Goal: Task Accomplishment & Management: Use online tool/utility

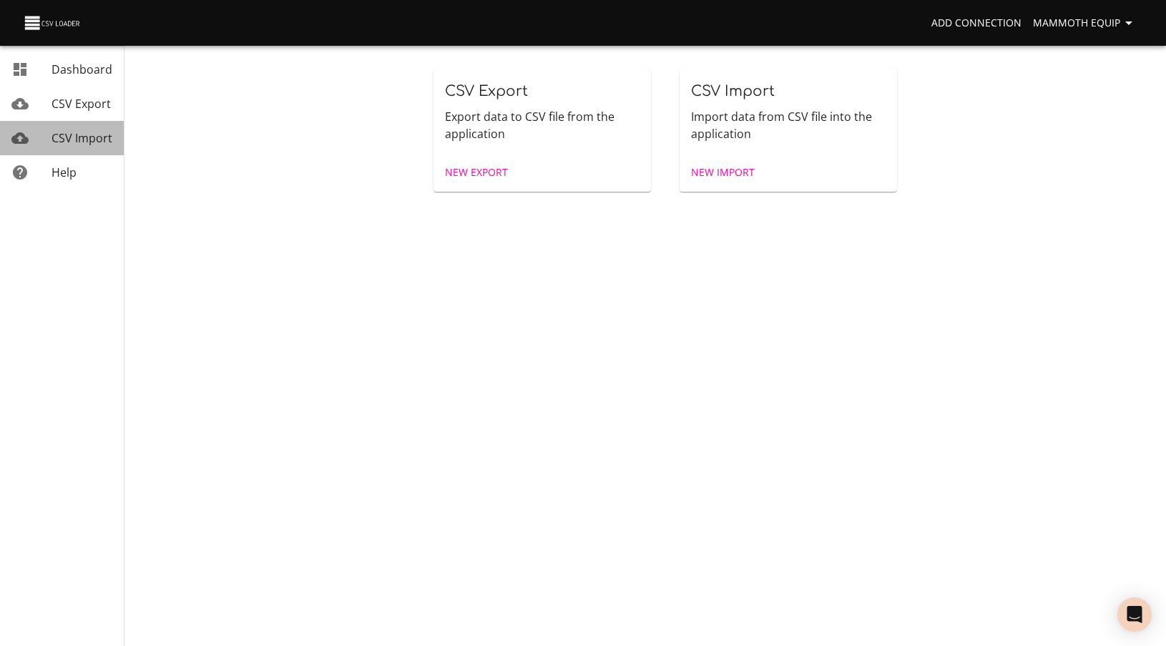
click at [81, 141] on span "CSV Import" at bounding box center [81, 138] width 61 height 16
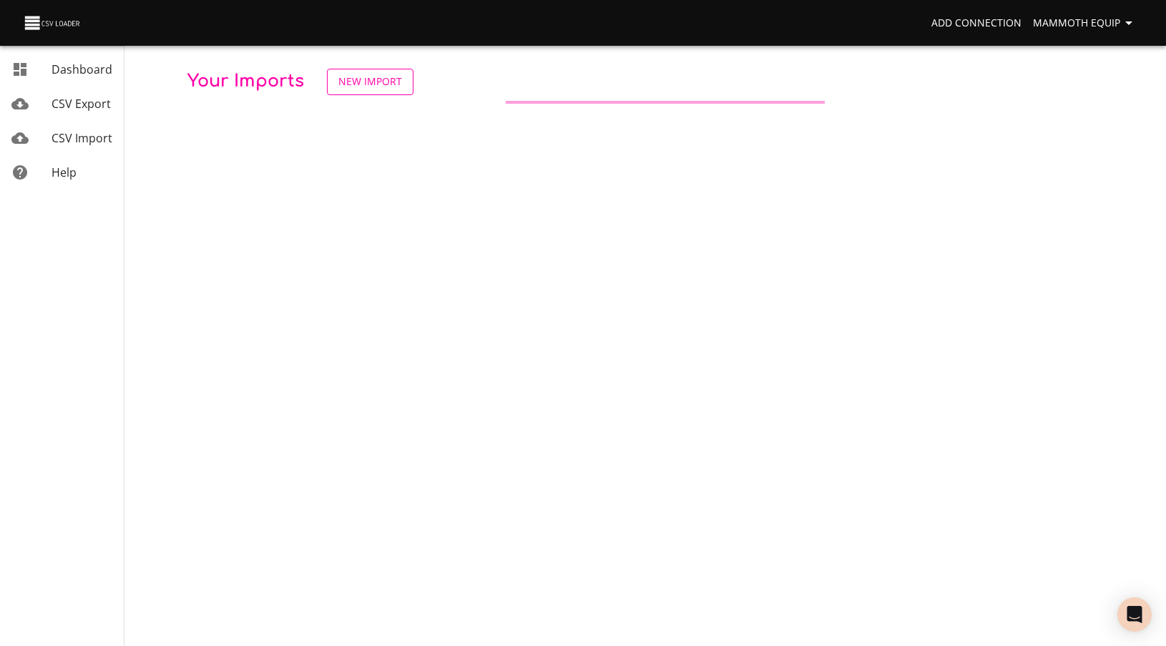
click at [355, 74] on span "New Import" at bounding box center [370, 82] width 64 height 18
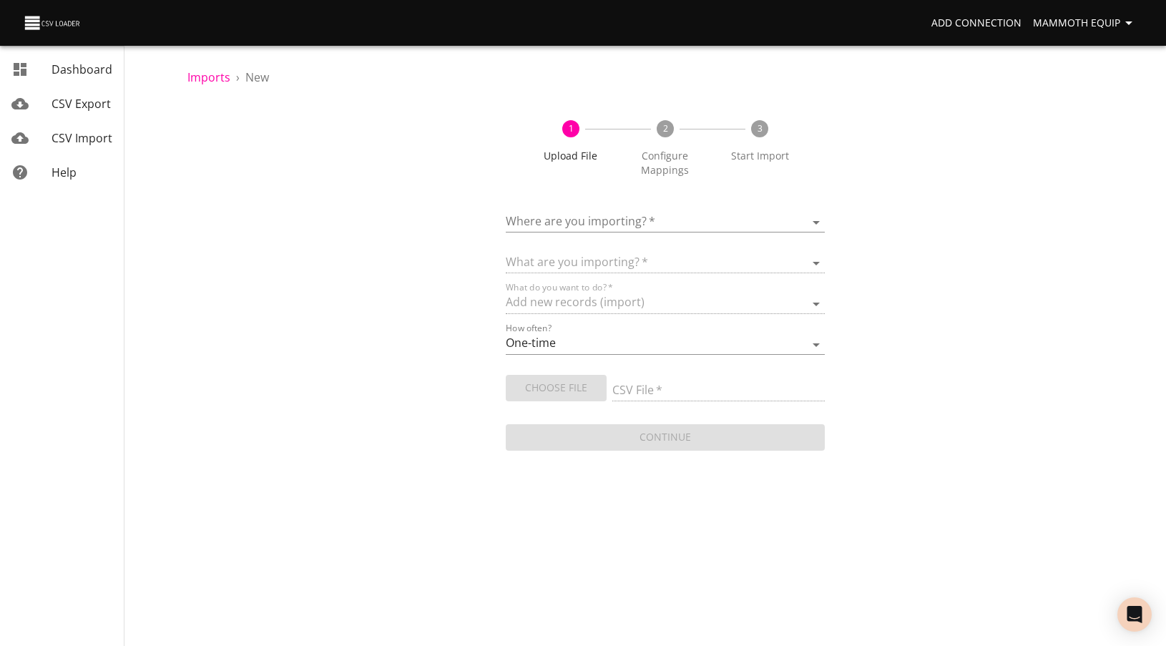
click at [614, 217] on body "Add Connection Mammoth Equip Dashboard CSV Export CSV Import Help Imports › New…" at bounding box center [583, 323] width 1166 height 646
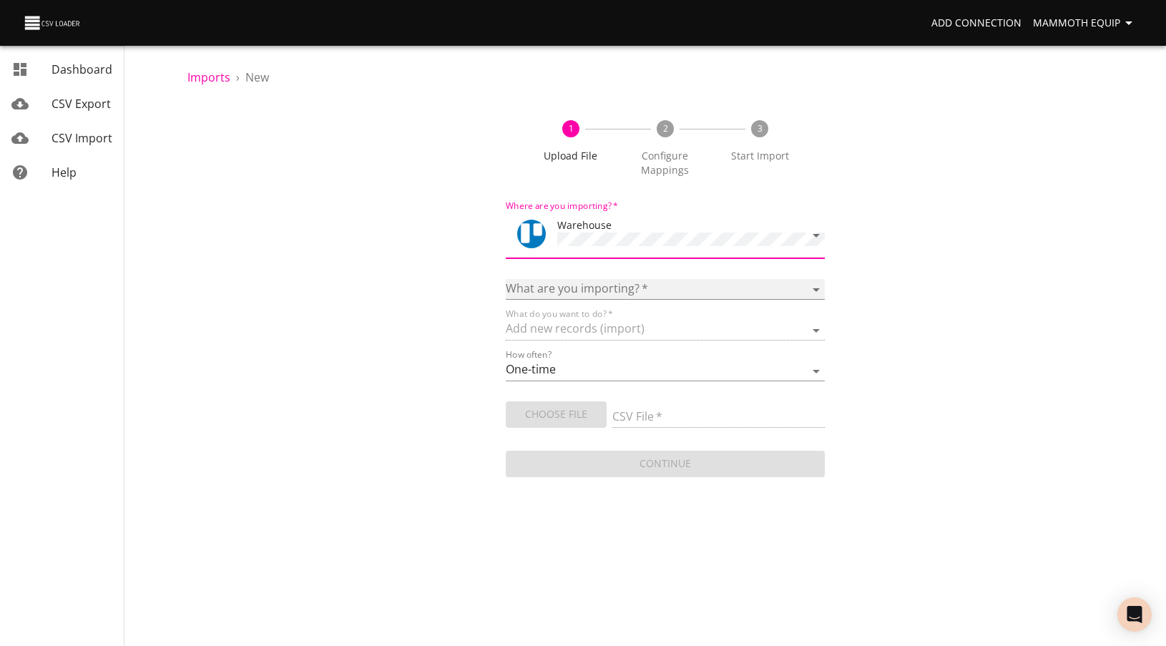
click at [545, 286] on select "Boards Cards Checkitems Checklists" at bounding box center [665, 289] width 318 height 21
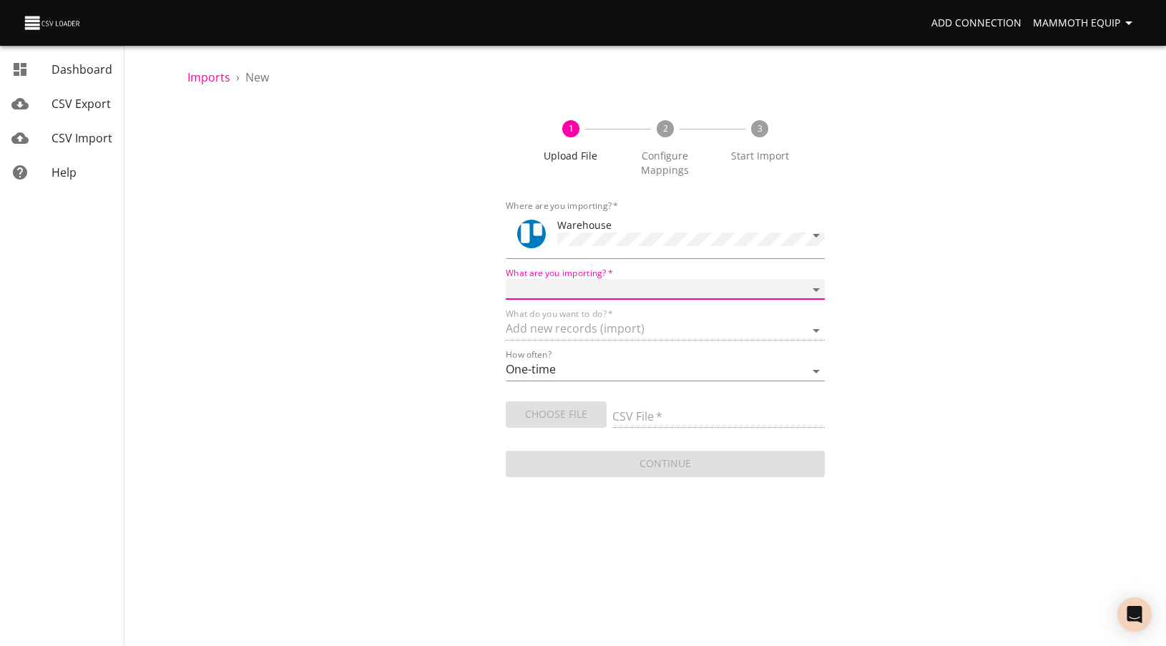
select select "cards"
click at [506, 279] on select "Boards Cards Checkitems Checklists" at bounding box center [665, 289] width 318 height 21
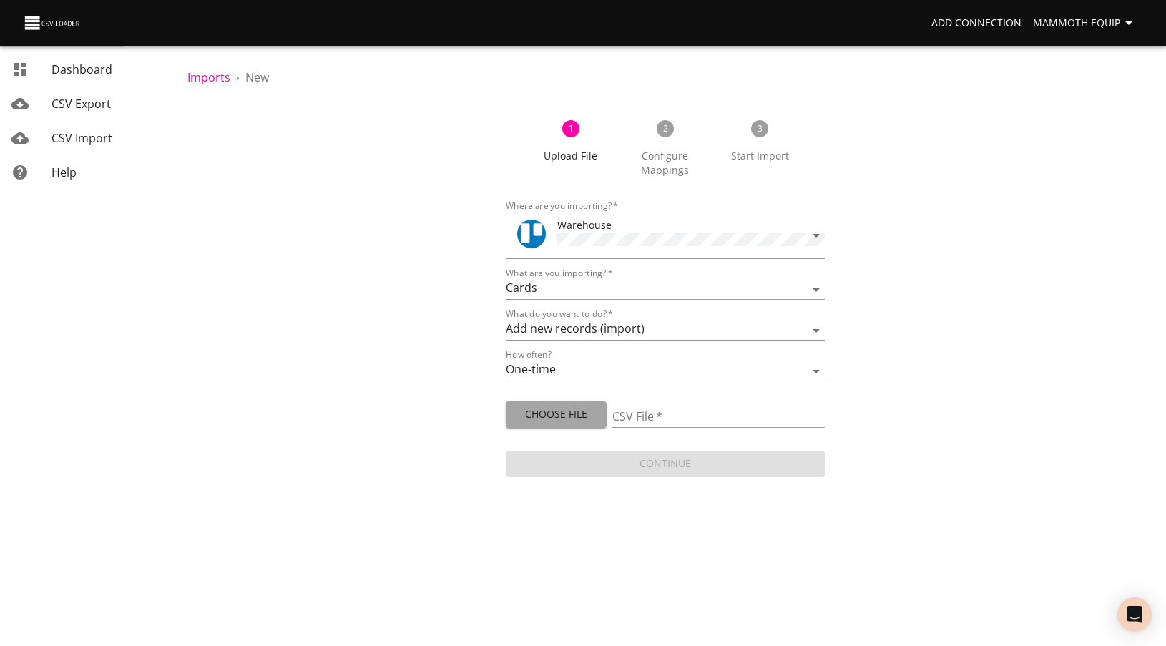
click at [556, 414] on span "Choose File" at bounding box center [555, 415] width 77 height 18
type input "Import1.xlsx"
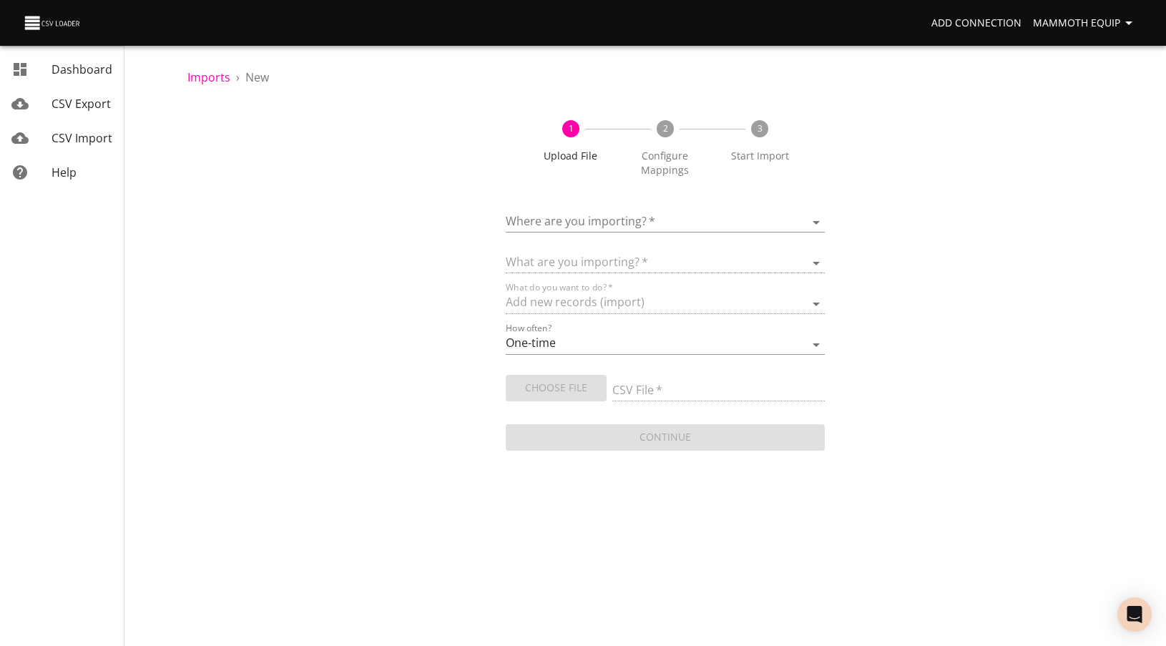
click at [79, 111] on span "CSV Export" at bounding box center [80, 104] width 59 height 16
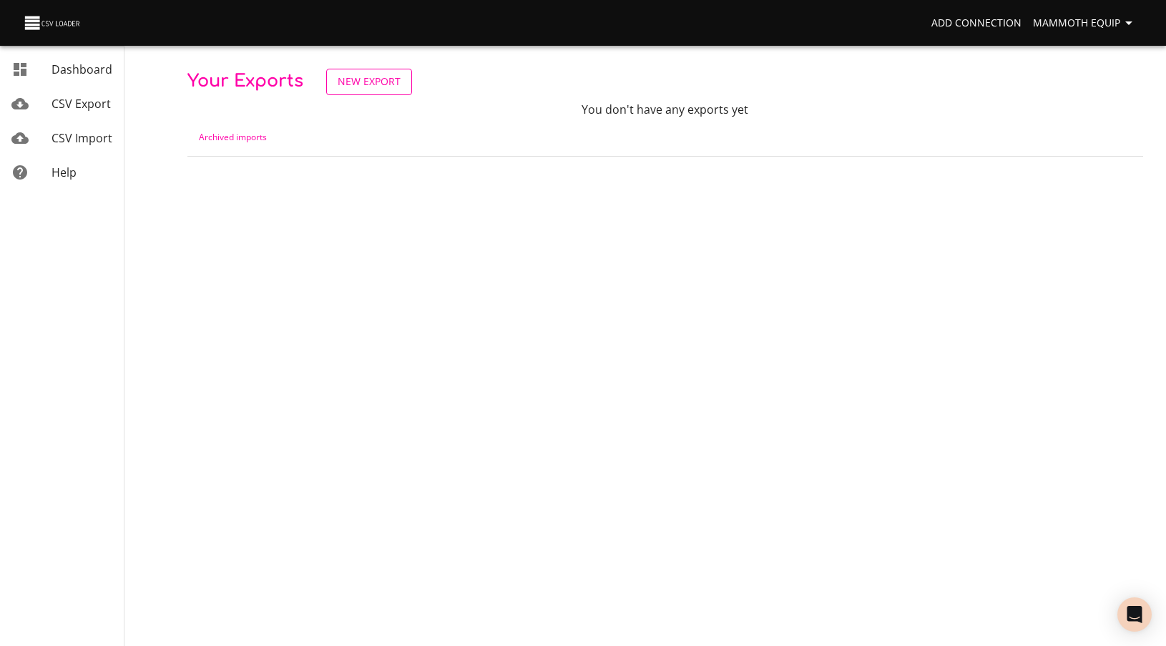
click at [364, 81] on span "New Export" at bounding box center [369, 82] width 63 height 18
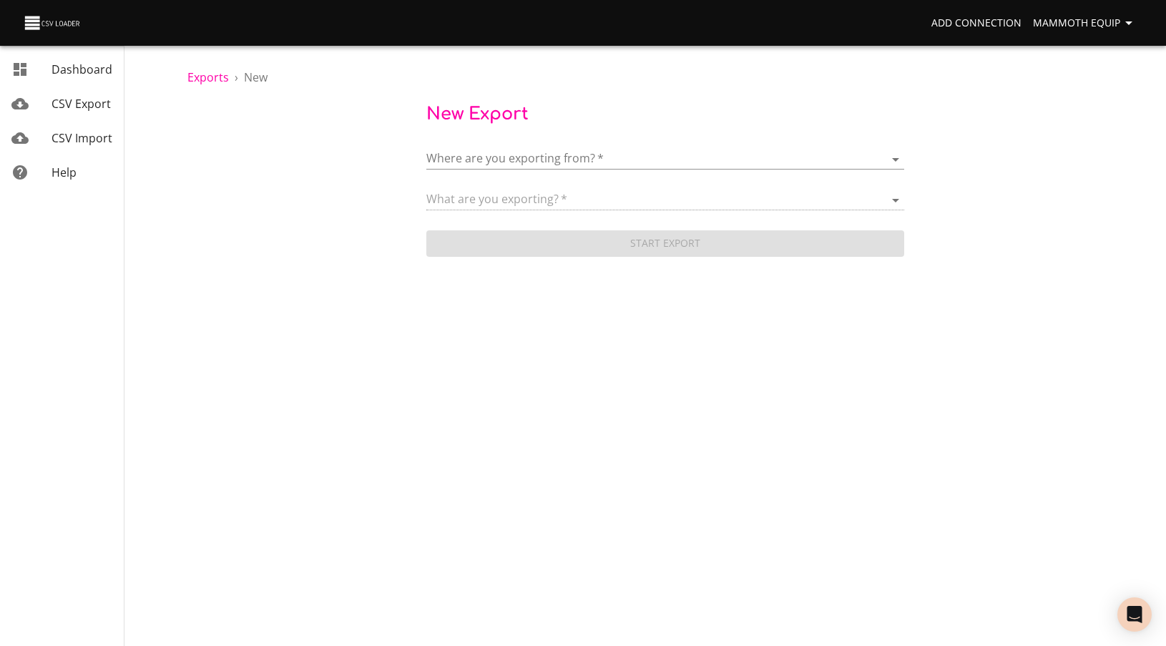
click at [472, 157] on body "Add Connection Mammoth Equip Dashboard CSV Export CSV Import Help Exports › New…" at bounding box center [583, 323] width 1166 height 646
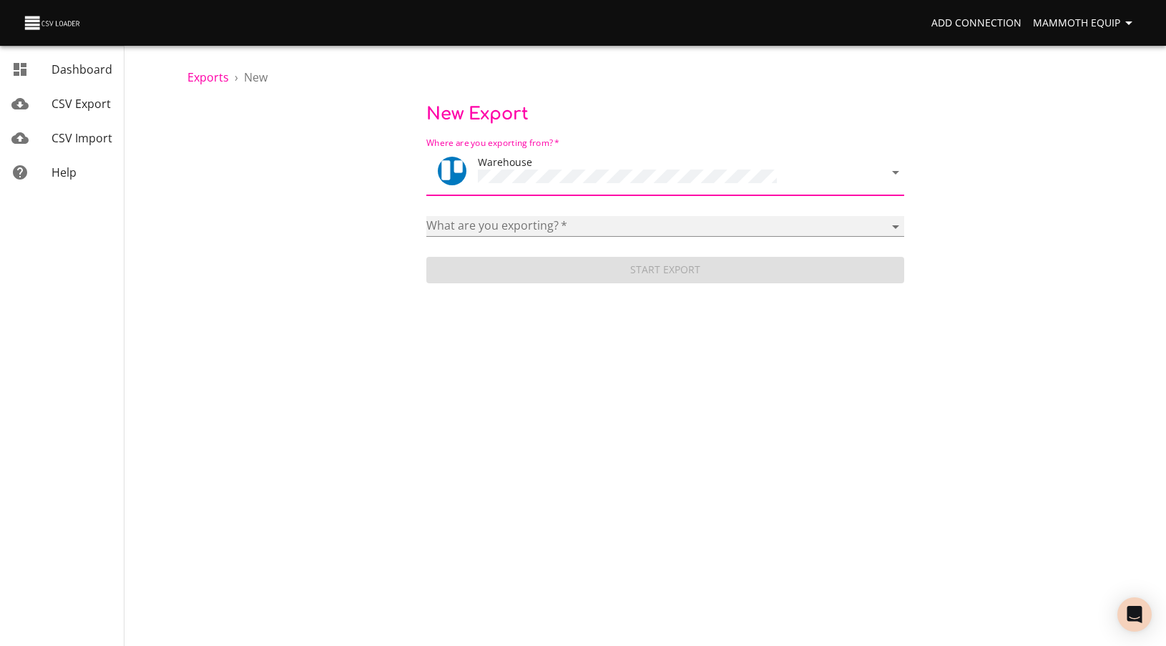
click at [589, 225] on select "Boards Cards Checkitems Checklists Labels Lists Members Organizations" at bounding box center [665, 226] width 478 height 21
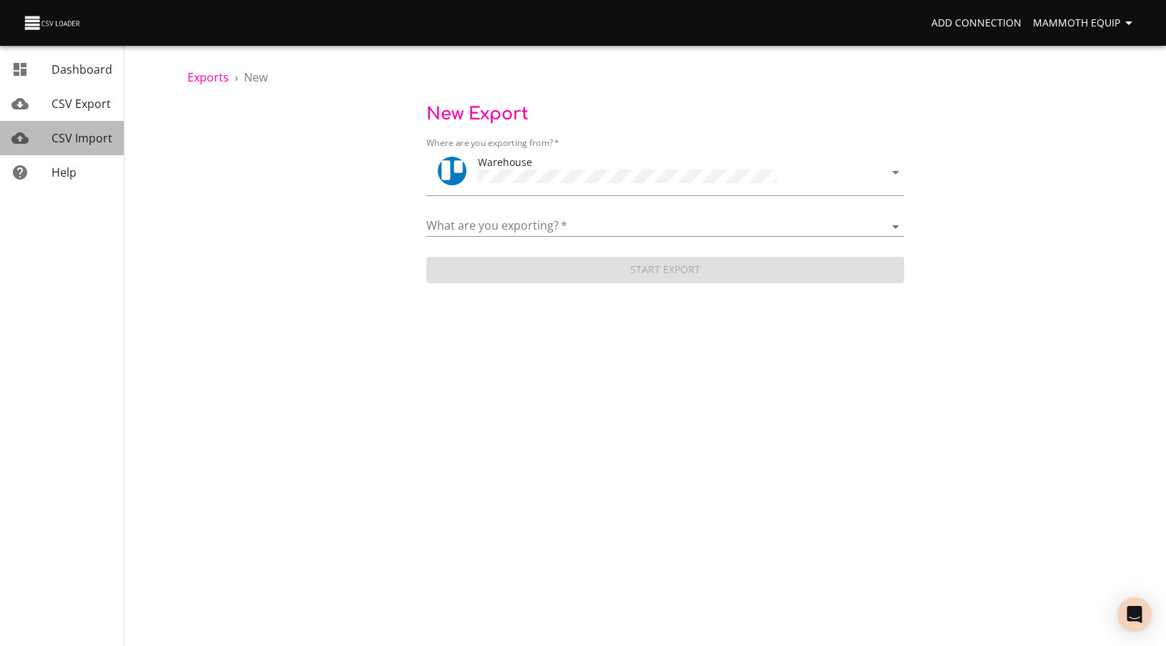
click at [89, 139] on span "CSV Import" at bounding box center [81, 138] width 61 height 16
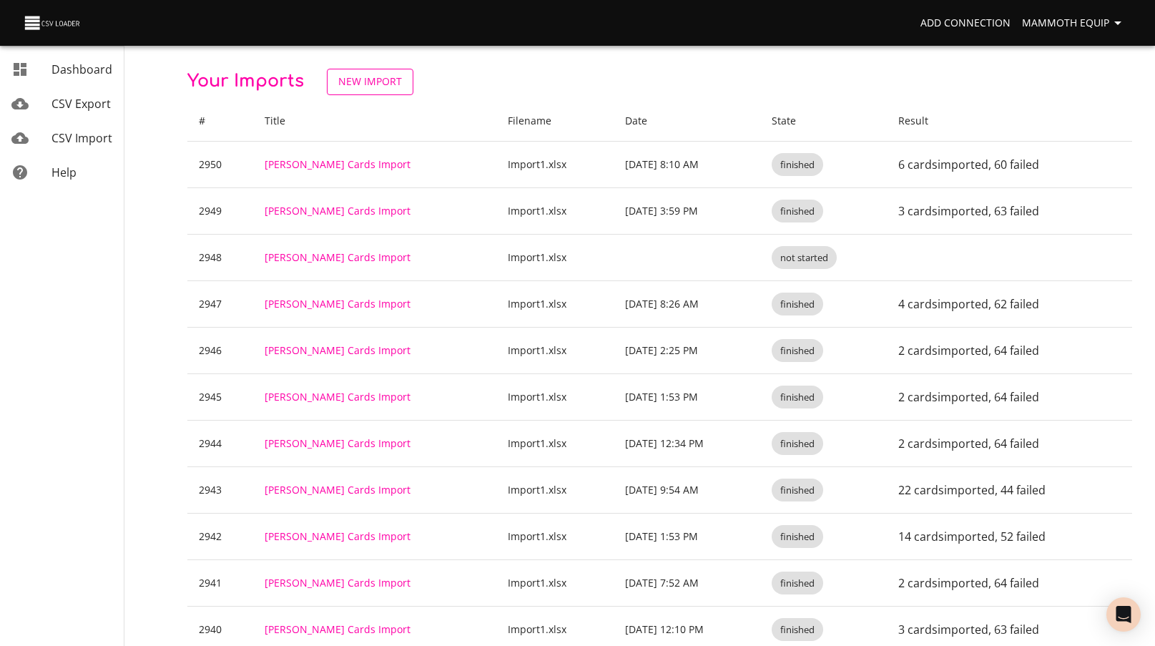
click at [388, 87] on span "New Import" at bounding box center [370, 82] width 64 height 18
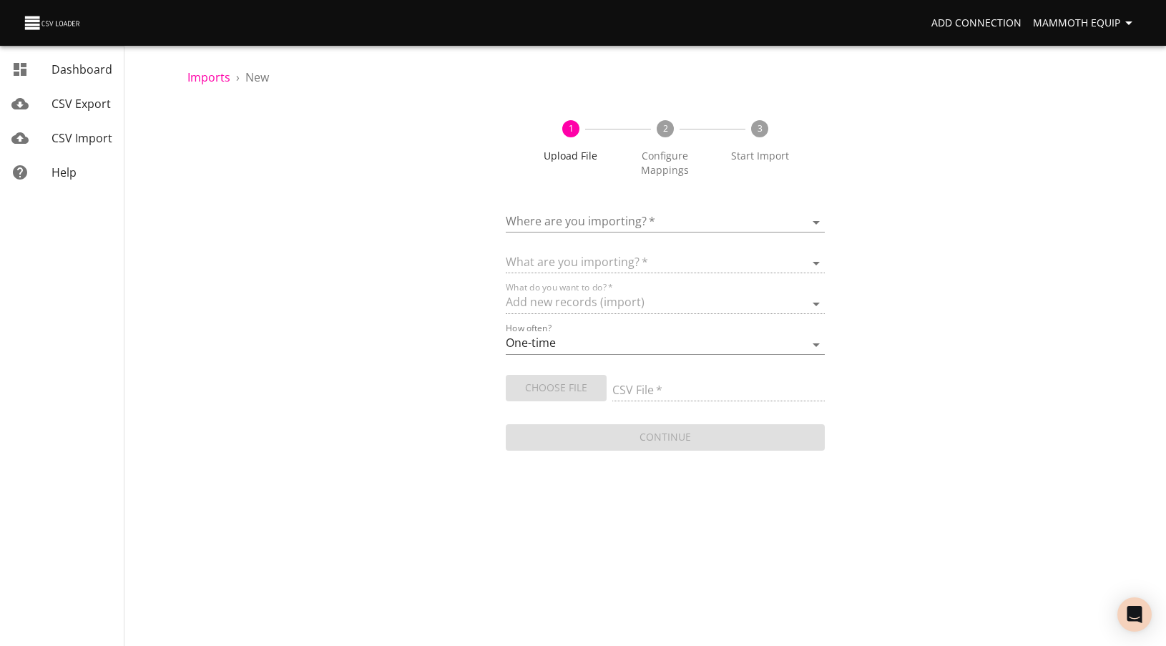
click at [538, 222] on body "Add Connection Mammoth Equip Dashboard CSV Export CSV Import Help Imports › New…" at bounding box center [583, 323] width 1166 height 646
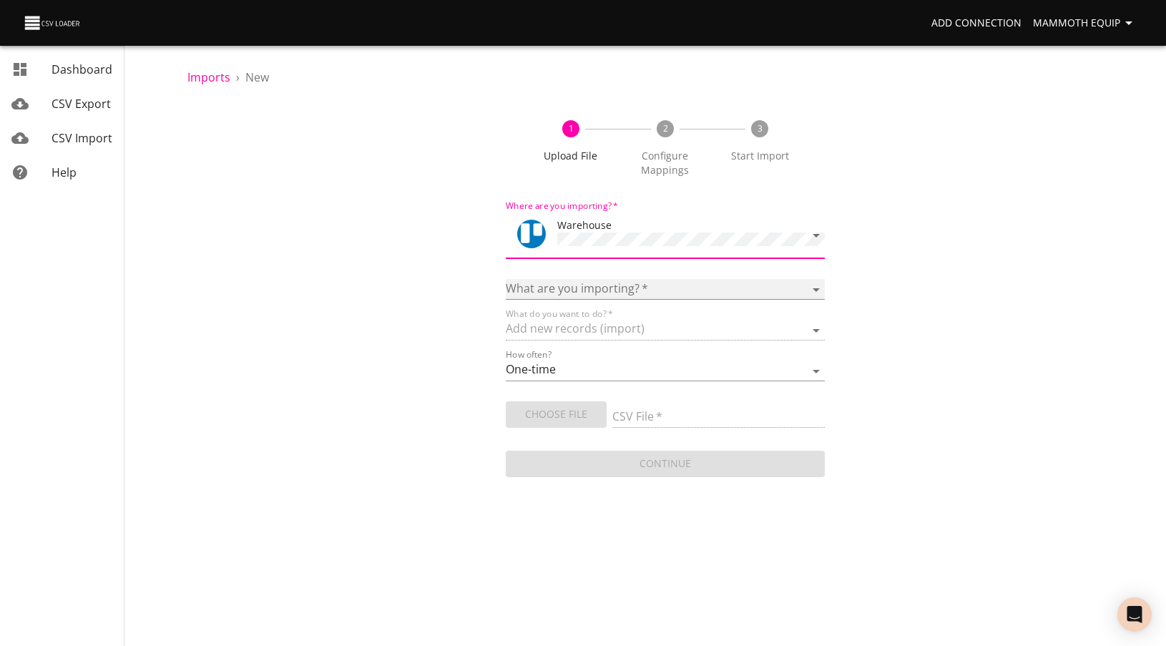
click at [582, 282] on select "Boards Cards Checkitems Checklists" at bounding box center [665, 289] width 318 height 21
click at [506, 279] on select "Boards Cards Checkitems Checklists" at bounding box center [665, 289] width 318 height 21
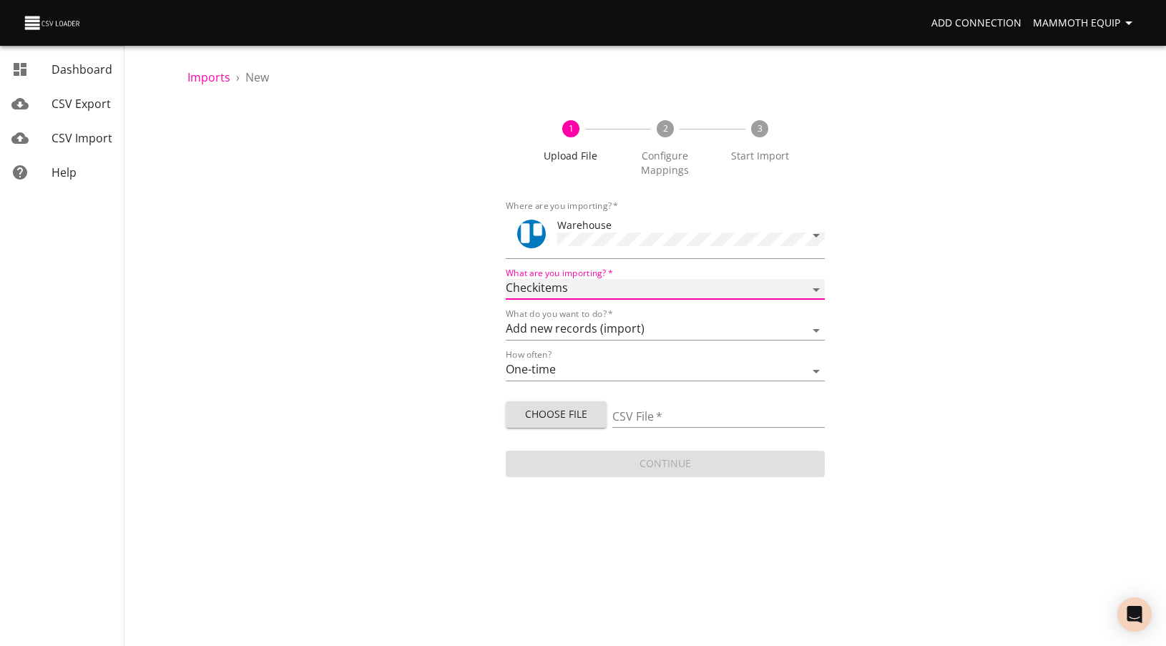
click at [586, 285] on select "Boards Cards Checkitems Checklists" at bounding box center [665, 289] width 318 height 21
select select "cards"
click at [506, 279] on select "Boards Cards Checkitems Checklists" at bounding box center [665, 289] width 318 height 21
click at [553, 409] on span "Choose File" at bounding box center [555, 415] width 77 height 18
type input "Import1.xlsx"
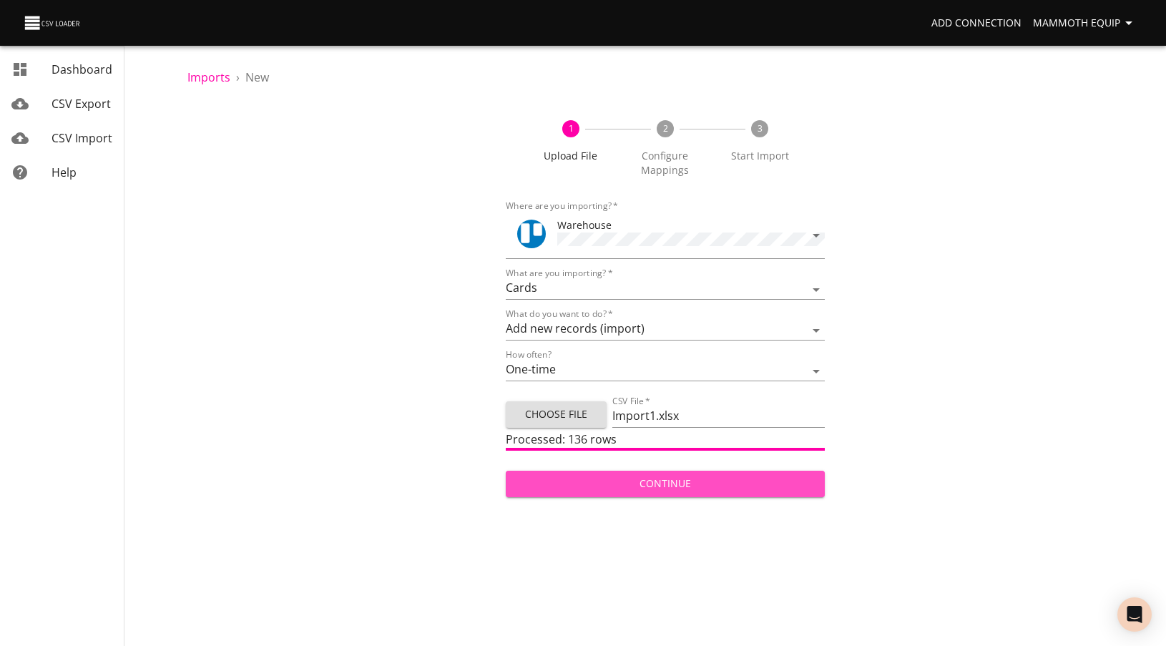
click at [667, 480] on span "Continue" at bounding box center [664, 484] width 295 height 18
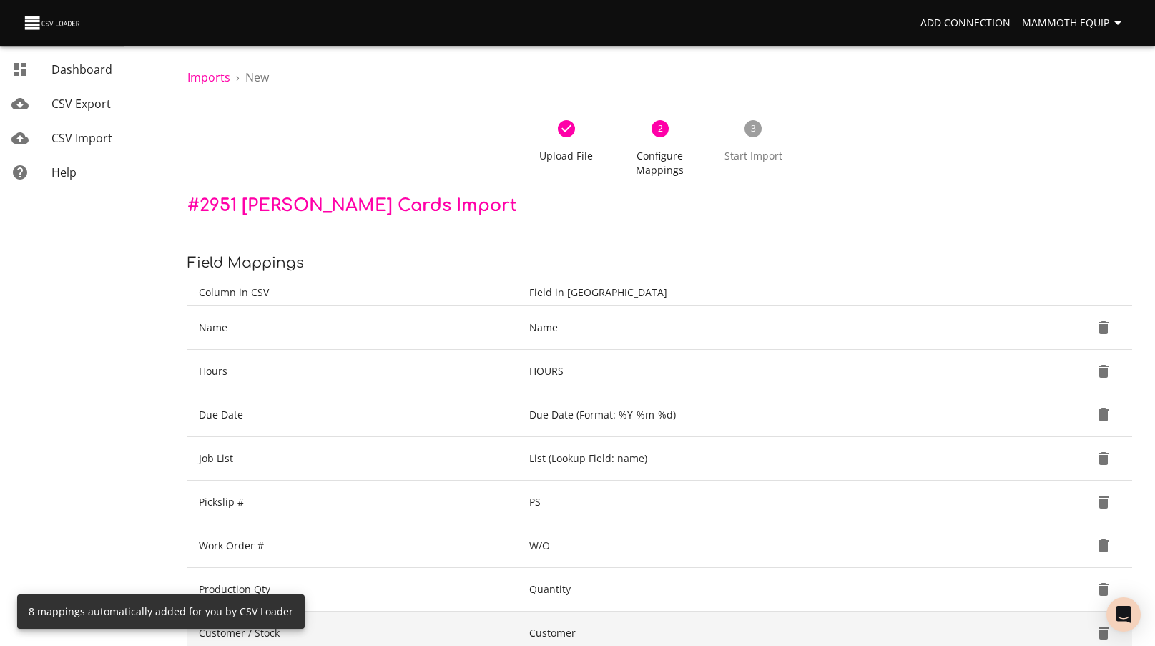
scroll to position [180, 0]
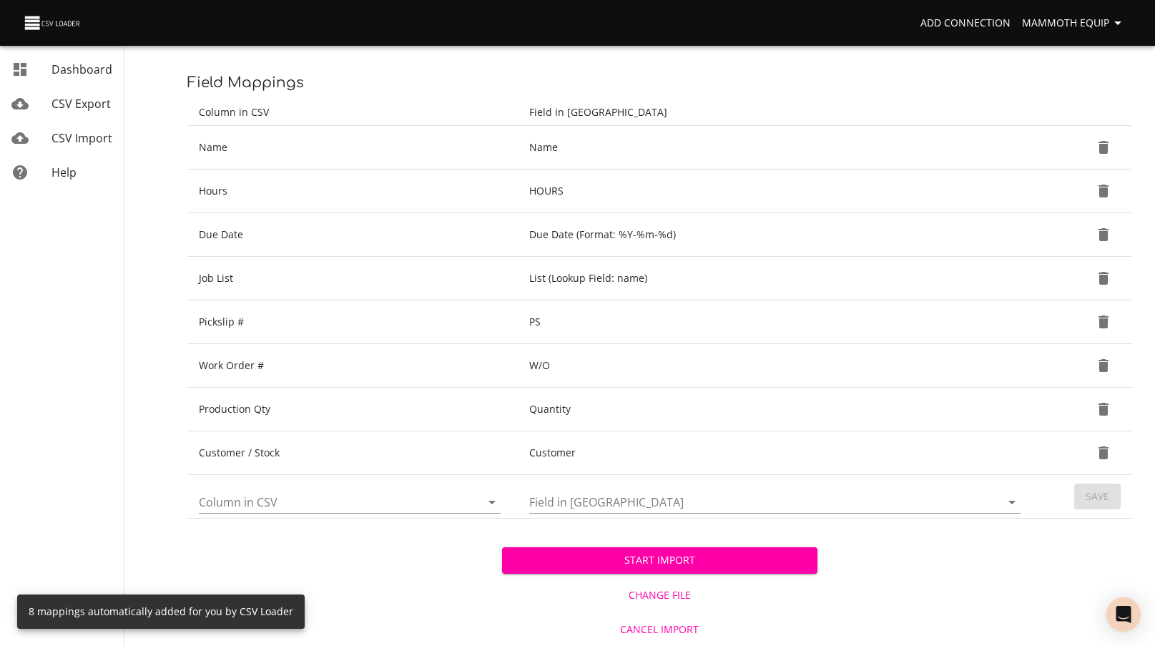
click at [586, 561] on span "Start Import" at bounding box center [660, 560] width 292 height 18
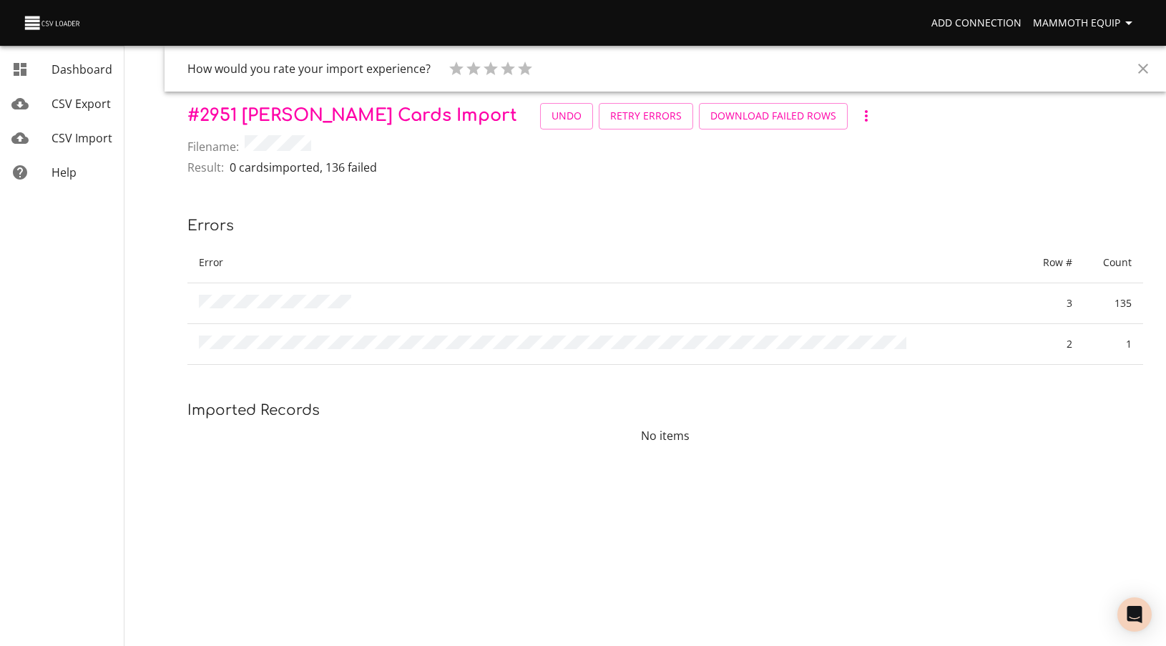
click at [71, 142] on span "CSV Import" at bounding box center [81, 138] width 61 height 16
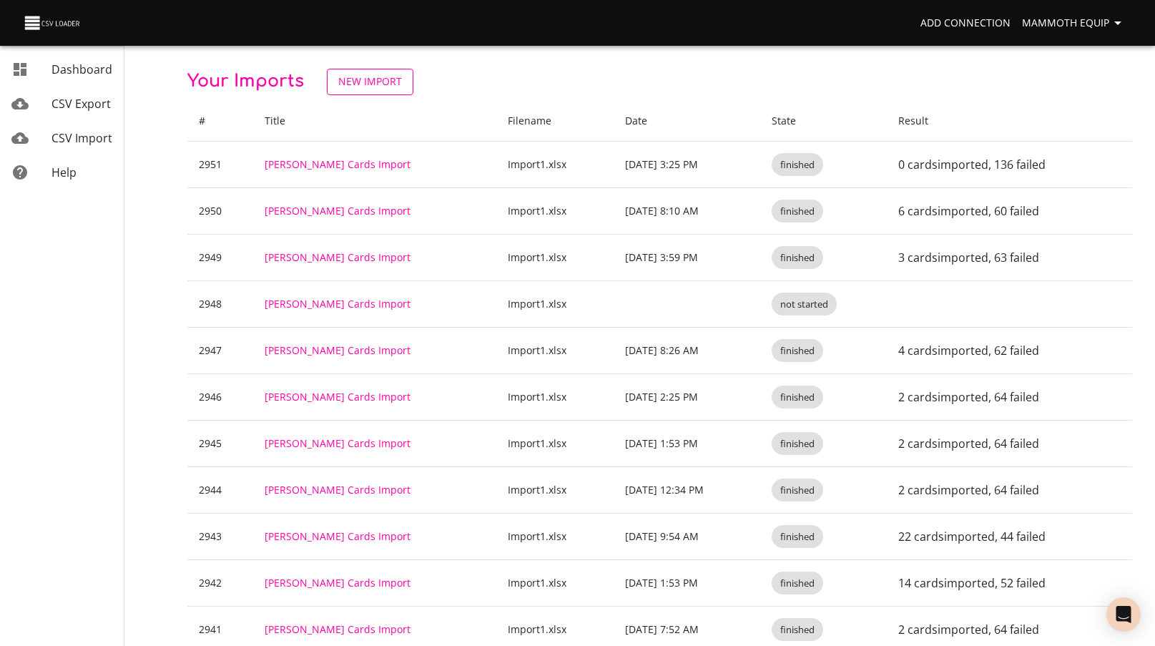
click at [382, 90] on span "New Import" at bounding box center [370, 82] width 64 height 18
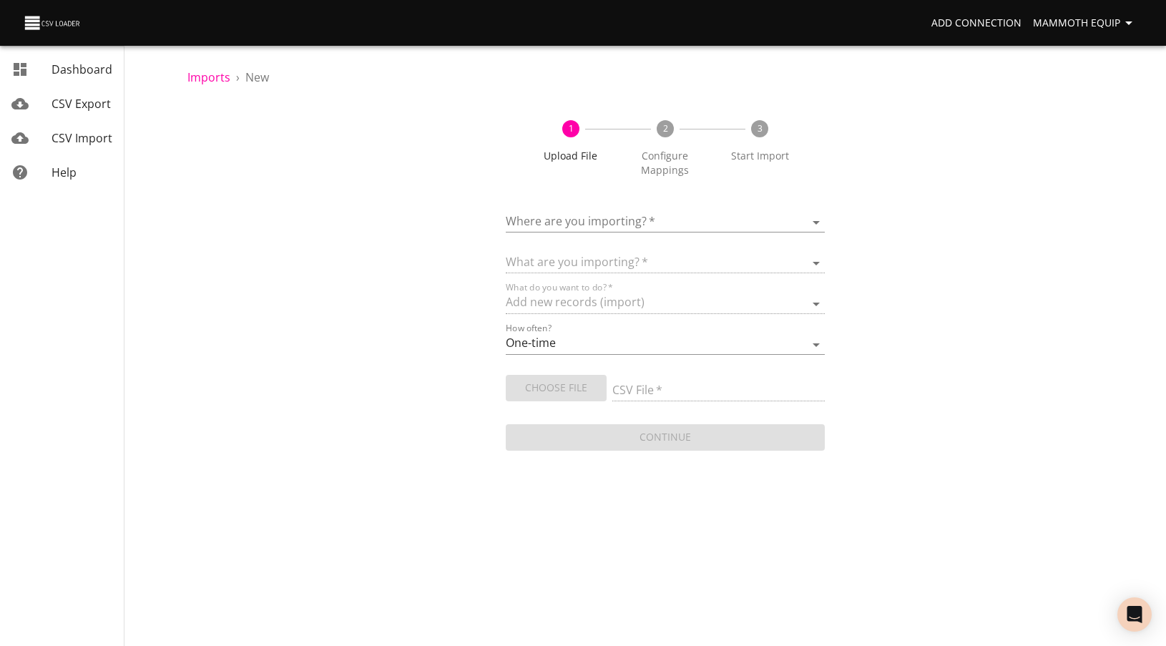
click at [572, 221] on body "Add Connection Mammoth Equip Dashboard CSV Export CSV Import Help Imports › New…" at bounding box center [583, 323] width 1166 height 646
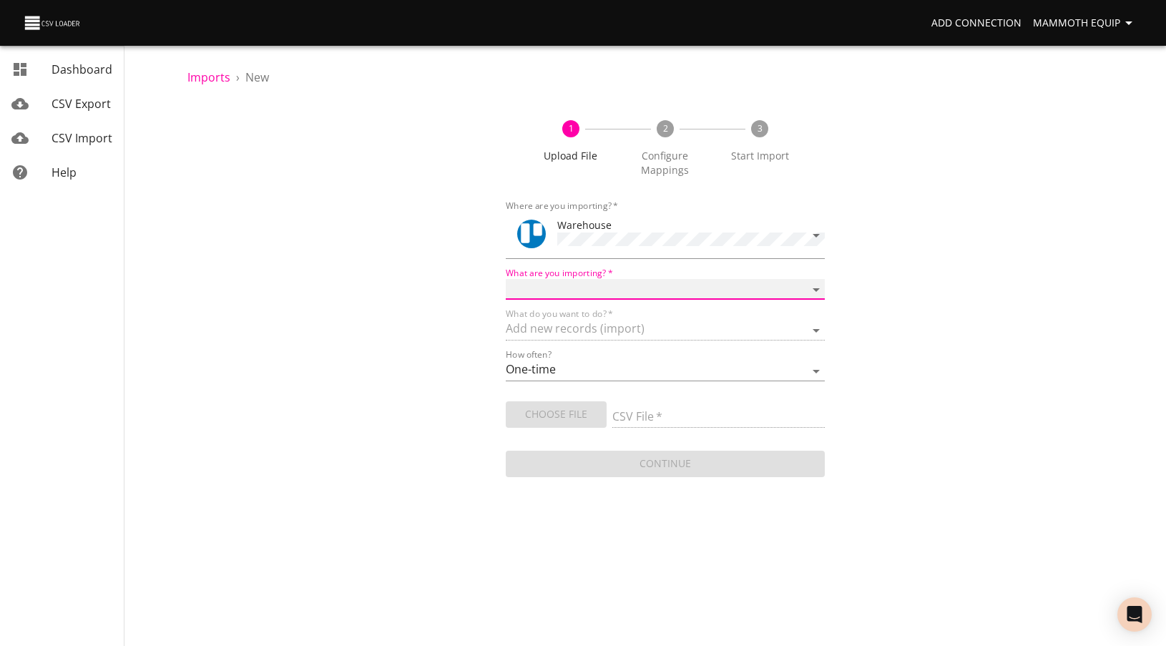
click at [574, 288] on select "Boards Cards Checkitems Checklists" at bounding box center [665, 289] width 318 height 21
select select "cards"
click at [506, 279] on select "Boards Cards Checkitems Checklists" at bounding box center [665, 289] width 318 height 21
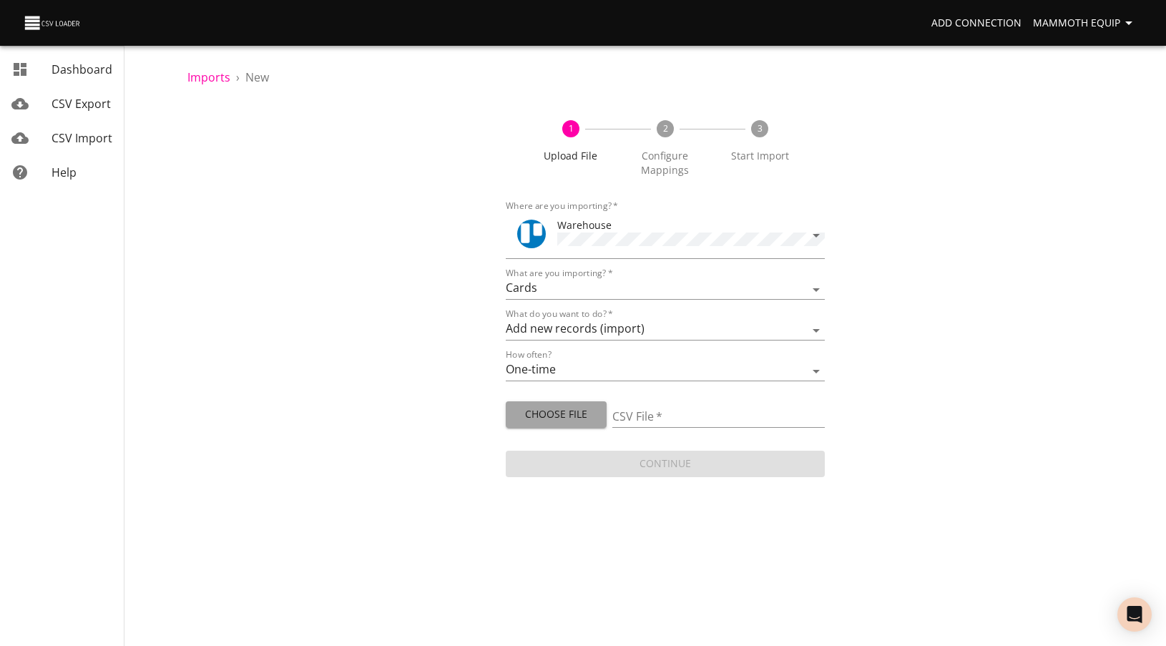
click at [557, 416] on span "Choose File" at bounding box center [555, 415] width 77 height 18
type input "Import1.xlsx"
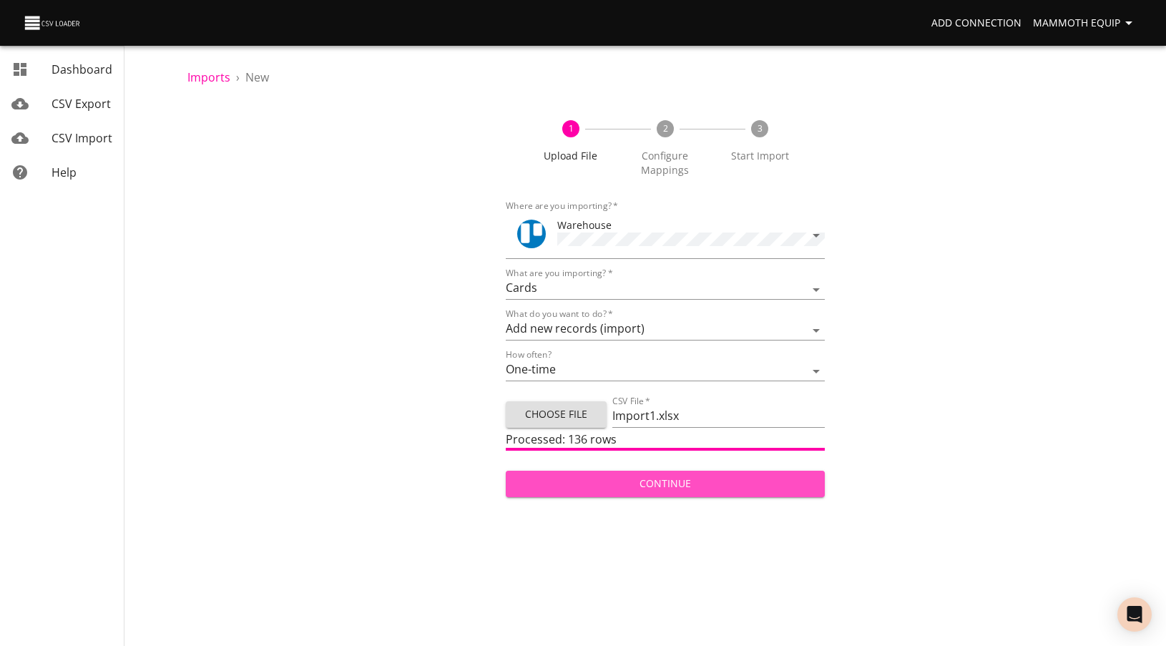
click at [636, 471] on button "Continue" at bounding box center [665, 484] width 318 height 26
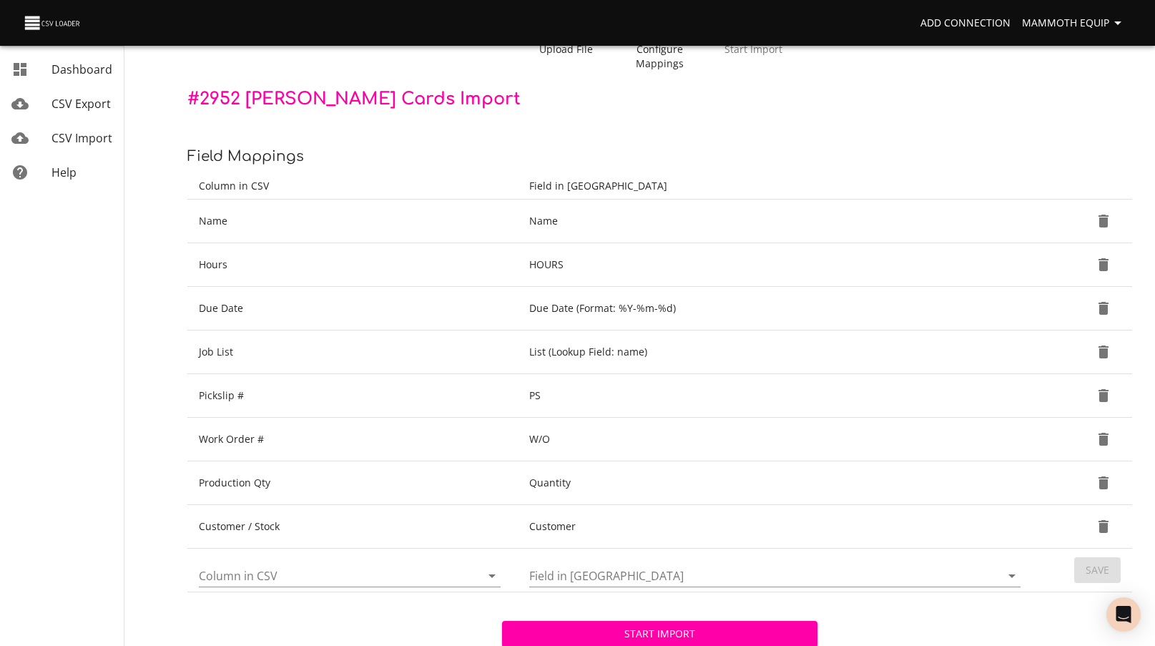
scroll to position [180, 0]
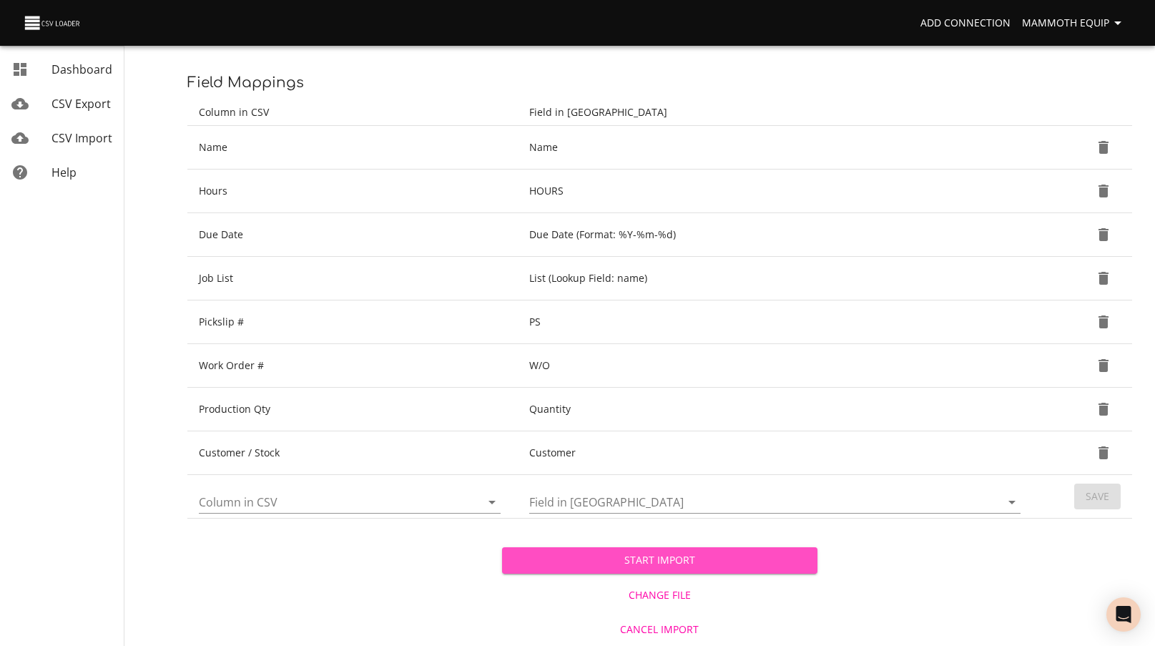
click at [689, 564] on span "Start Import" at bounding box center [660, 560] width 292 height 18
